Goal: Find specific page/section: Find specific page/section

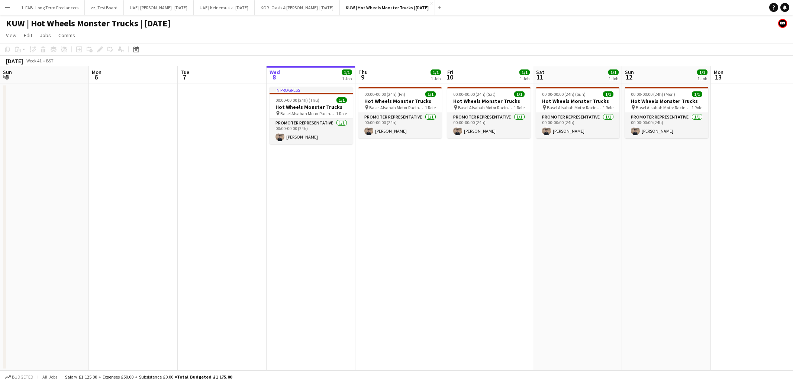
click at [207, 43] on app-toolbar "Copy Paste Paste Command V Paste with crew Command Shift V Paste linked Job [GE…" at bounding box center [396, 49] width 793 height 13
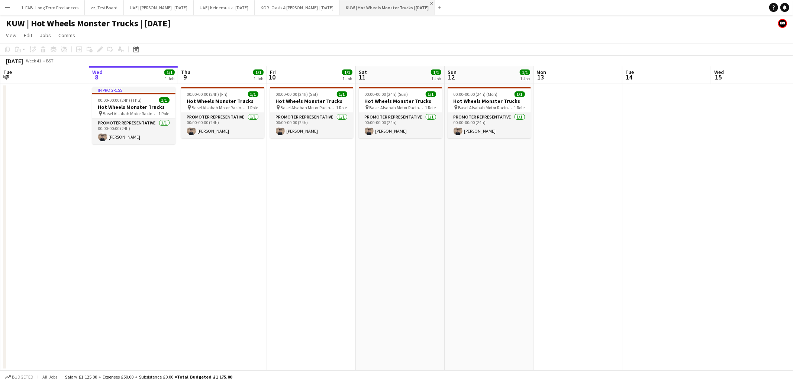
click at [430, 3] on app-icon "Close" at bounding box center [431, 3] width 3 height 3
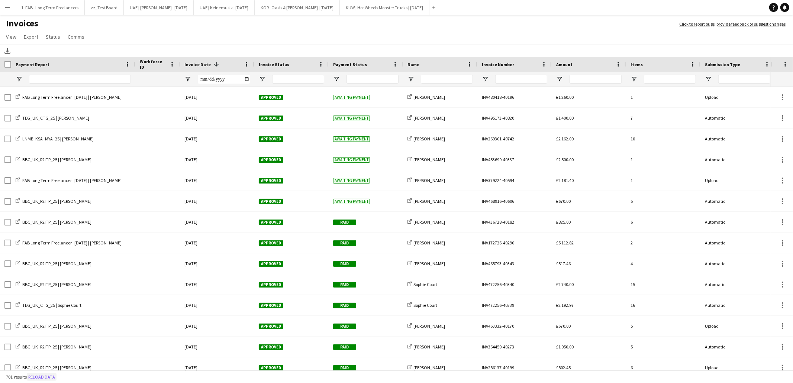
click at [52, 377] on button "Reload data" at bounding box center [42, 377] width 30 height 8
